Goal: Task Accomplishment & Management: Use online tool/utility

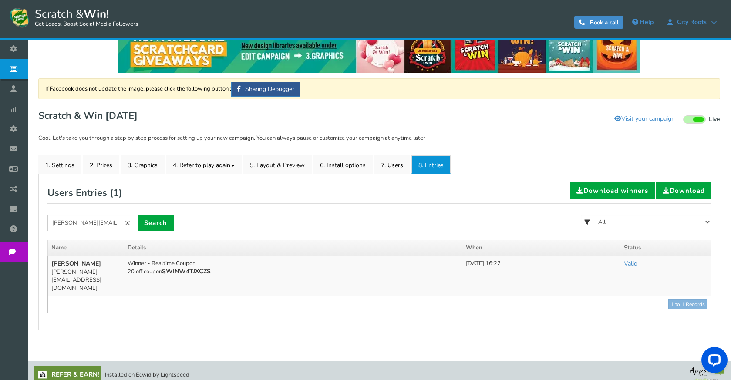
scroll to position [23, 0]
click at [130, 222] on link "×" at bounding box center [128, 223] width 16 height 17
click at [87, 229] on input "text" at bounding box center [91, 223] width 88 height 17
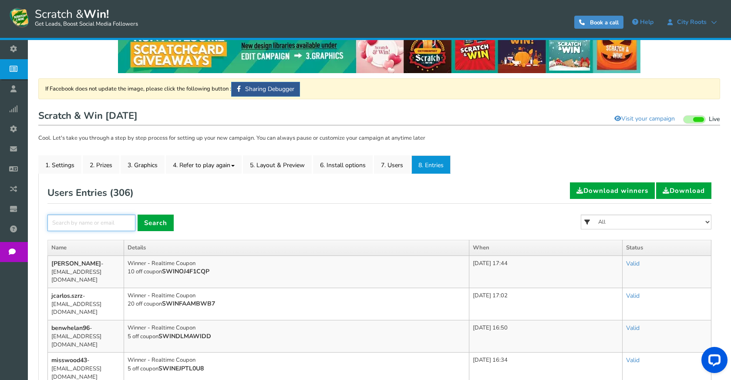
click at [102, 221] on input "text" at bounding box center [91, 223] width 88 height 17
paste input "[EMAIL_ADDRESS][DOMAIN_NAME]"
type input "[EMAIL_ADDRESS][DOMAIN_NAME]"
click at [148, 222] on link "Search" at bounding box center [156, 223] width 36 height 17
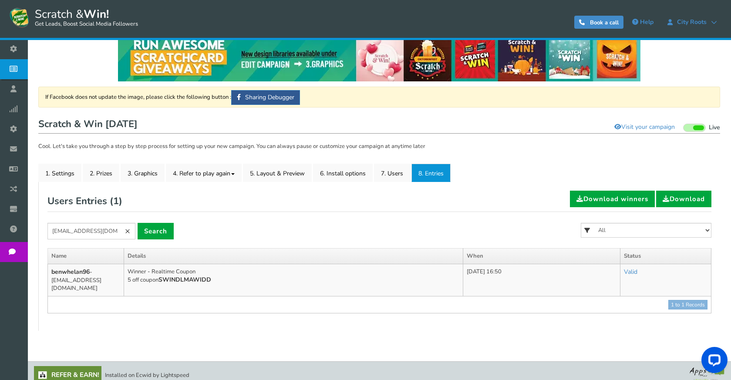
click at [132, 227] on link "×" at bounding box center [128, 231] width 16 height 17
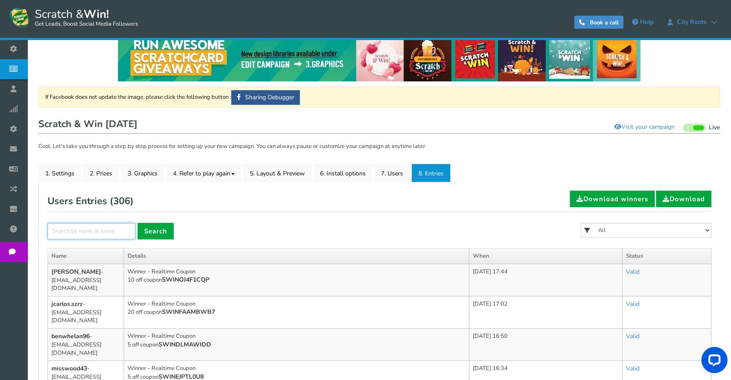
click at [108, 236] on input "text" at bounding box center [91, 231] width 88 height 17
paste input "[EMAIL_ADDRESS][DOMAIN_NAME]"
type input "[EMAIL_ADDRESS][DOMAIN_NAME]"
click at [156, 238] on link "Search" at bounding box center [156, 231] width 36 height 17
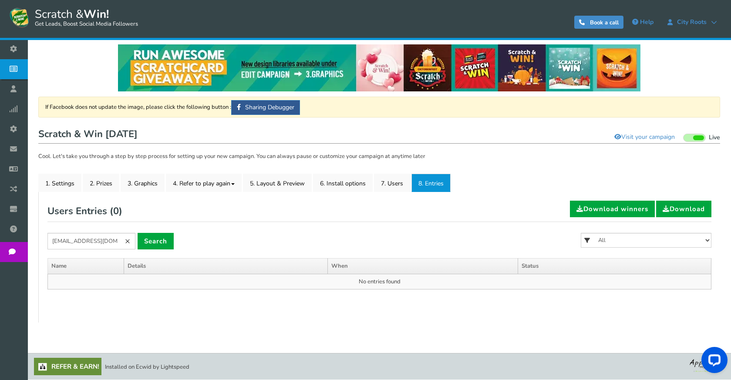
scroll to position [4, 0]
click at [126, 241] on link "×" at bounding box center [128, 241] width 16 height 17
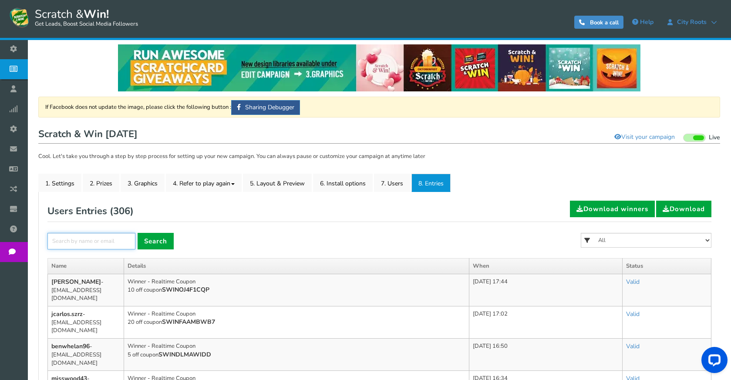
click at [113, 242] on input "text" at bounding box center [91, 241] width 88 height 17
paste input "[EMAIL_ADDRESS][DOMAIN_NAME]"
type input "[EMAIL_ADDRESS][DOMAIN_NAME]"
click at [172, 240] on link "Search" at bounding box center [156, 241] width 36 height 17
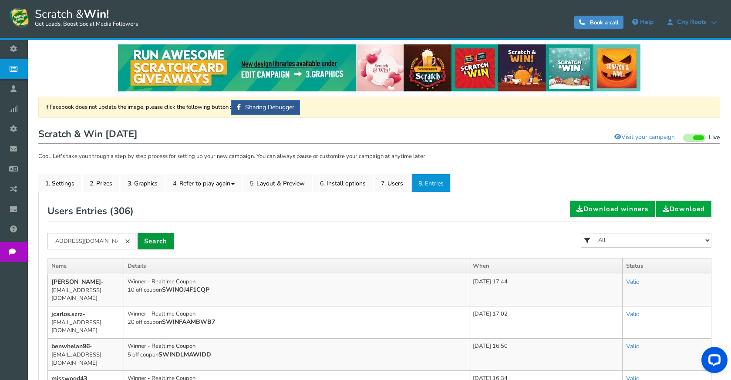
scroll to position [0, 0]
